Goal: Check status: Check status

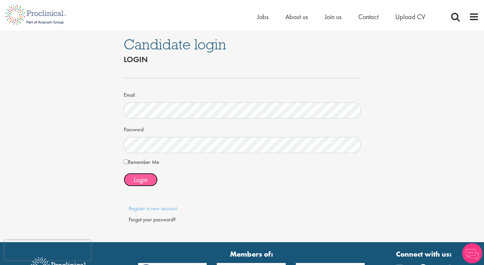
click at [138, 179] on span "Login" at bounding box center [141, 180] width 14 height 9
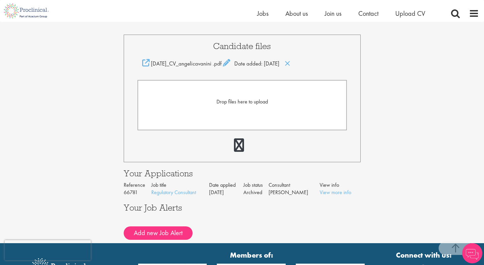
scroll to position [166, 0]
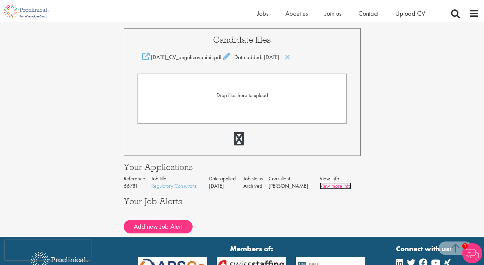
click at [342, 183] on link "View more info" at bounding box center [336, 186] width 32 height 7
